Goal: Find specific page/section: Find specific page/section

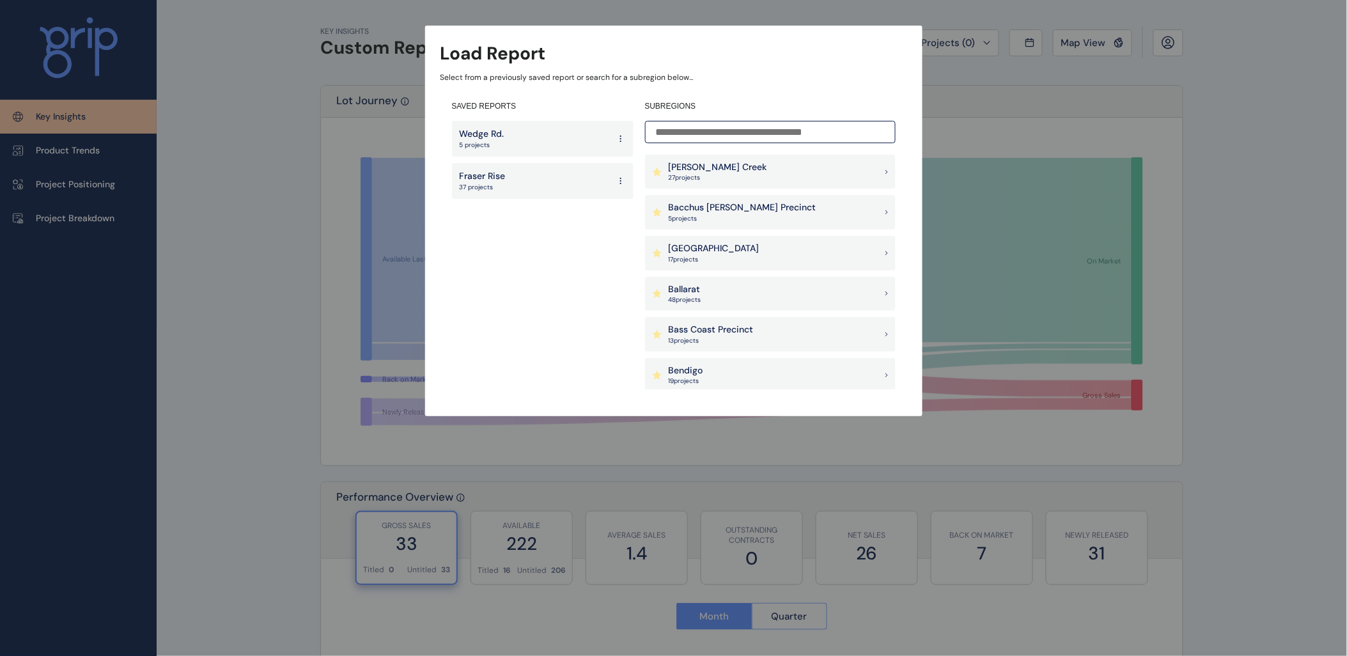
click at [721, 133] on input at bounding box center [770, 132] width 251 height 22
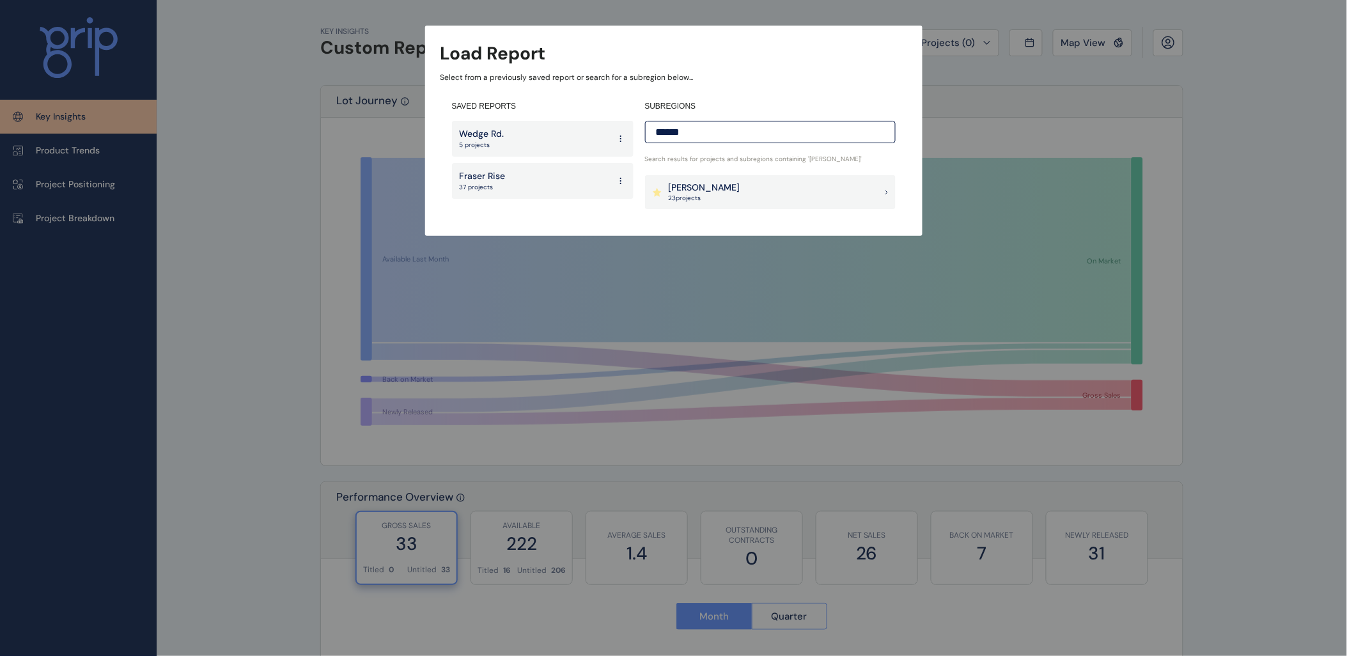
type input "******"
click at [715, 201] on div "[PERSON_NAME] 23 project s" at bounding box center [770, 192] width 251 height 35
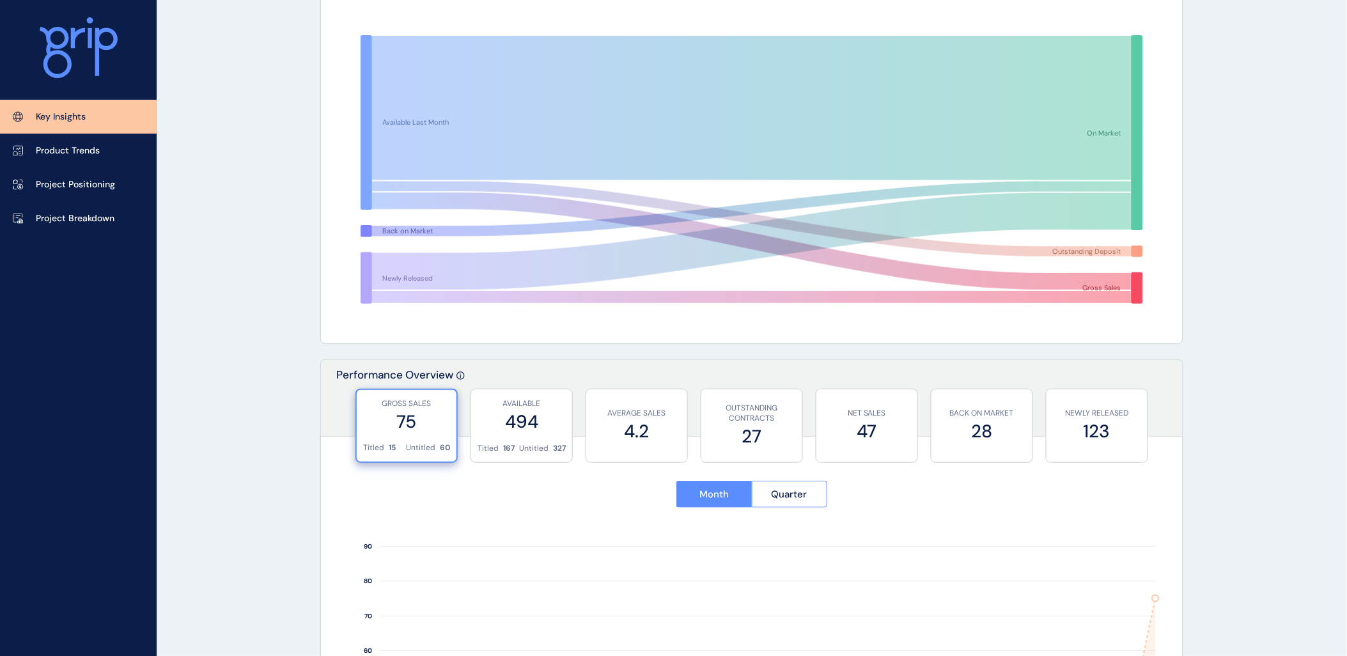
scroll to position [497, 0]
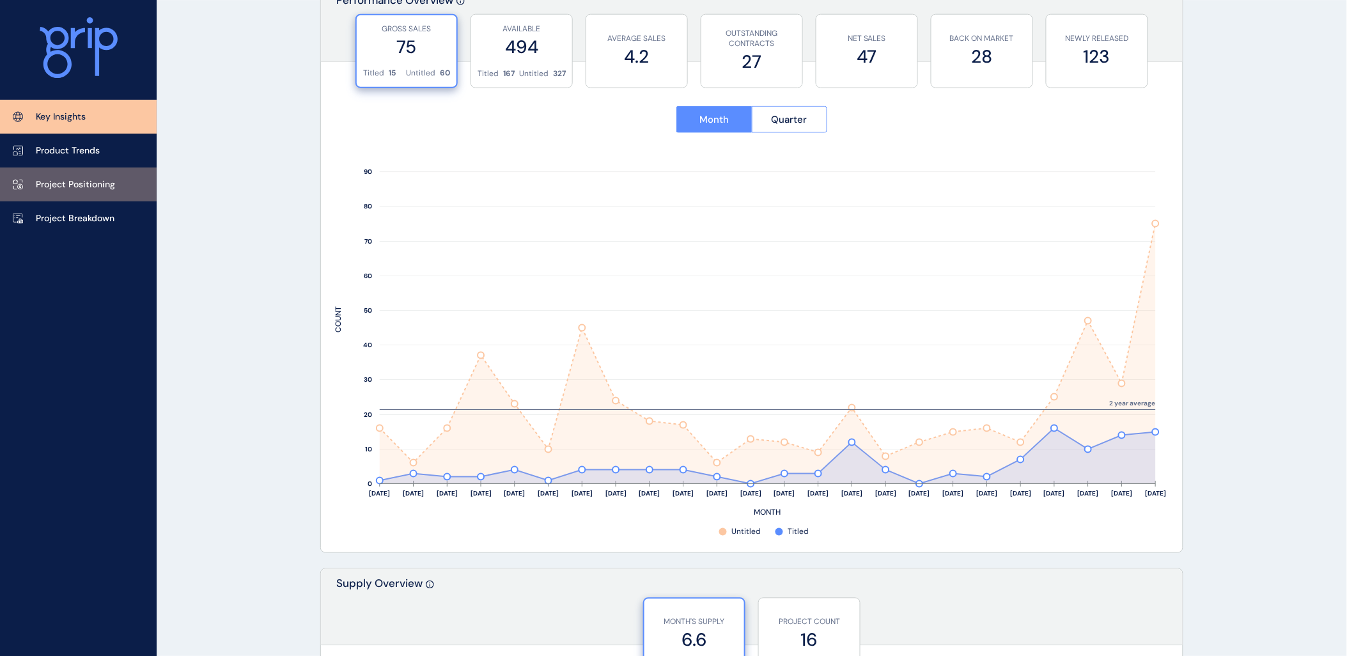
click at [80, 186] on p "Project Positioning" at bounding box center [75, 184] width 79 height 13
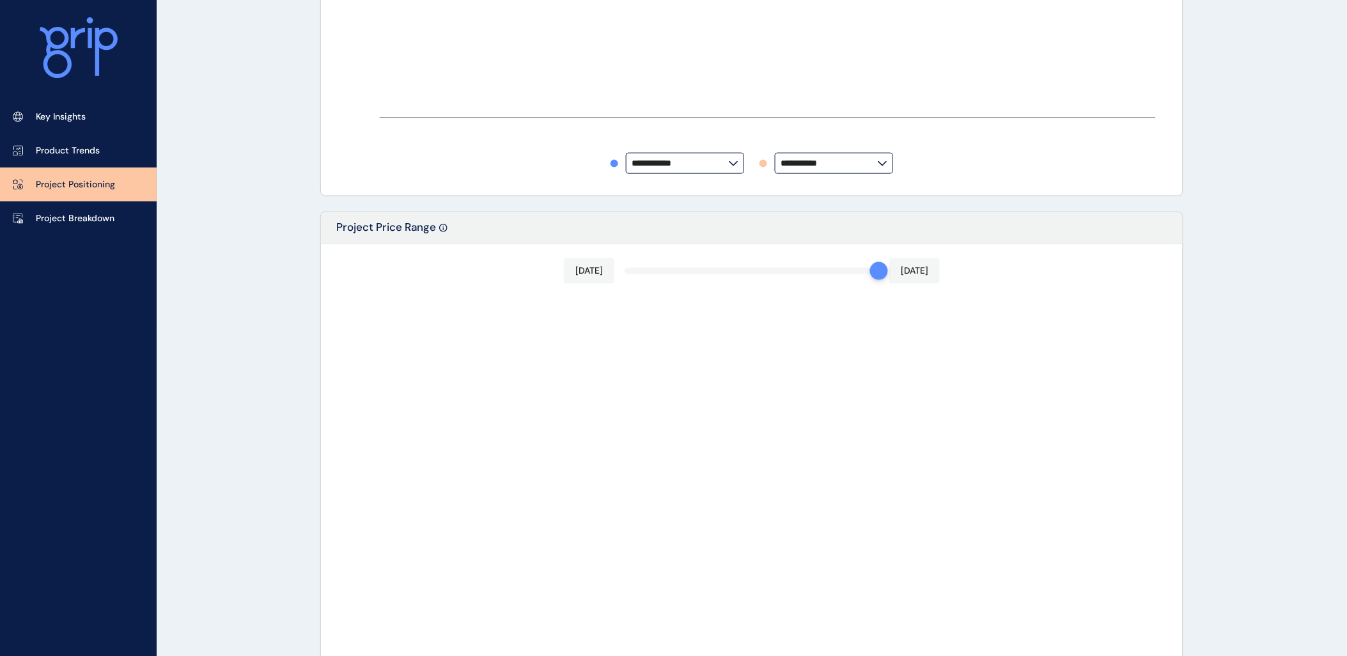
type input "**********"
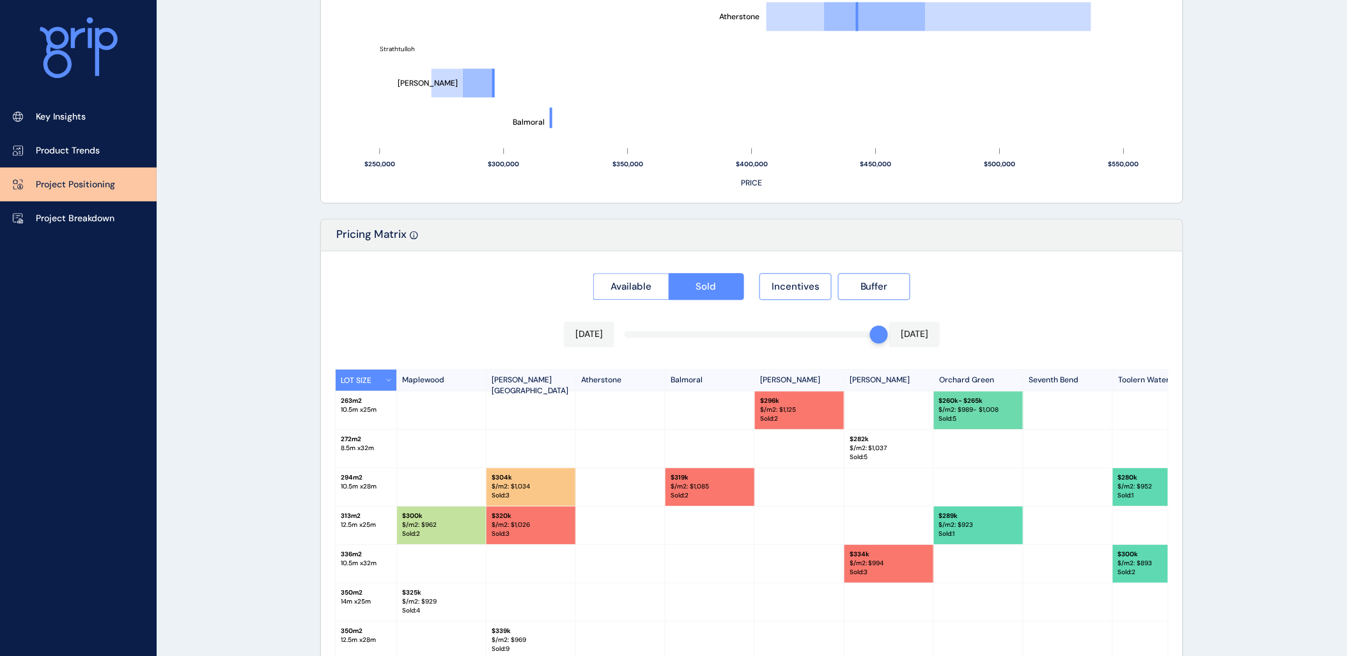
scroll to position [1113, 0]
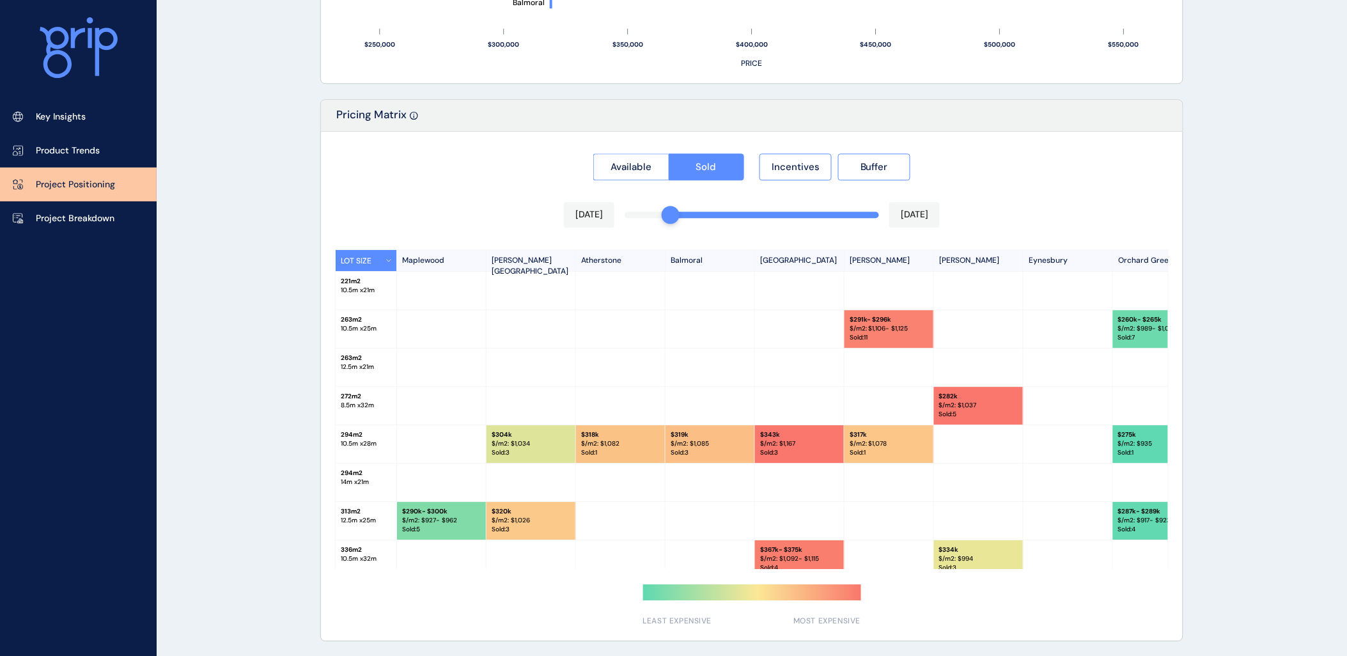
drag, startPoint x: 662, startPoint y: 212, endPoint x: 812, endPoint y: 215, distance: 150.2
click at [812, 215] on div at bounding box center [752, 215] width 254 height 6
click at [841, 215] on div "Available Sold Incentives Buffer [DATE] [DATE] LOT SIZE [GEOGRAPHIC_DATA][PERSO…" at bounding box center [752, 386] width 862 height 509
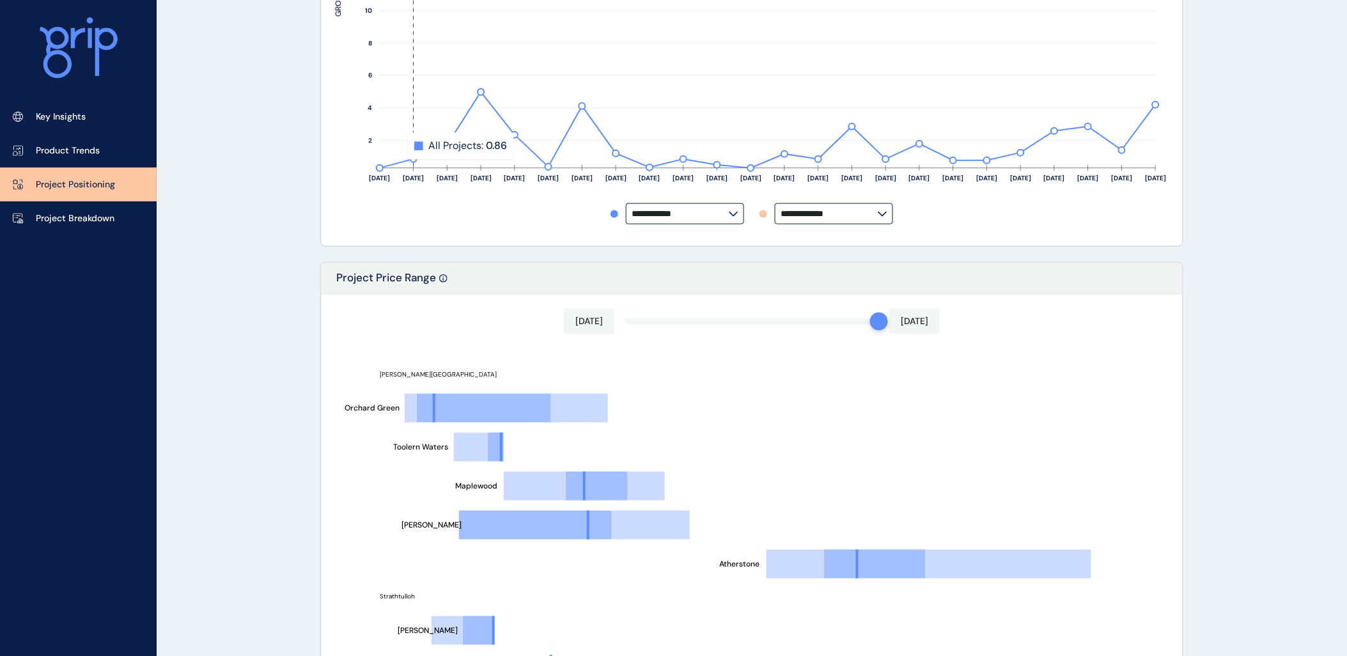
scroll to position [403, 0]
